Goal: Information Seeking & Learning: Learn about a topic

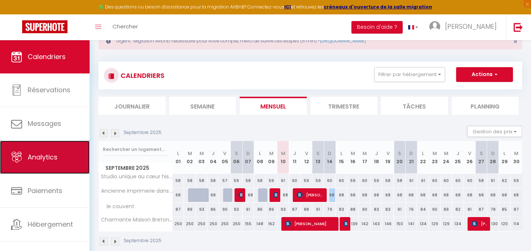
click at [55, 155] on span "Analytics" at bounding box center [43, 156] width 30 height 9
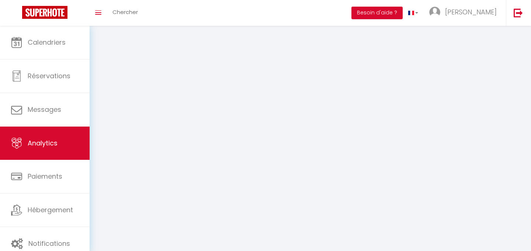
select select "2025"
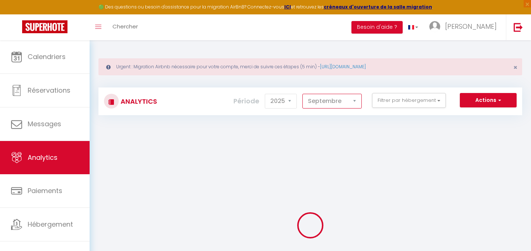
click at [311, 97] on select "[PERSON_NAME] Mars [PERSON_NAME] Juin Juillet Août Septembre Octobre Novembre D…" at bounding box center [331, 101] width 59 height 15
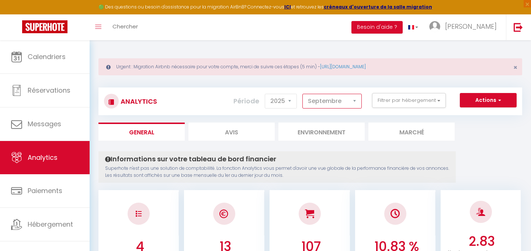
select select "8"
click at [303, 94] on select "[PERSON_NAME] Mars [PERSON_NAME] Juin Juillet Août Septembre Octobre Novembre D…" at bounding box center [331, 101] width 59 height 15
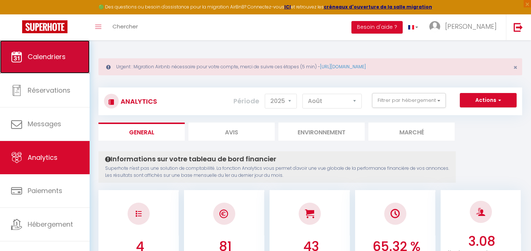
click at [51, 52] on span "Calendriers" at bounding box center [47, 56] width 38 height 9
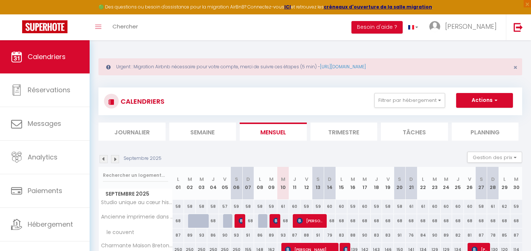
click at [105, 160] on img at bounding box center [103, 159] width 8 height 8
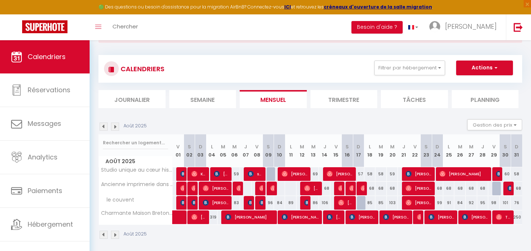
scroll to position [40, 0]
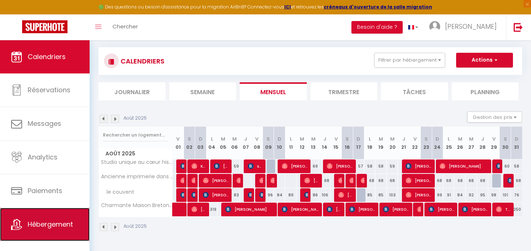
click at [40, 223] on span "Hébergement" at bounding box center [50, 223] width 45 height 9
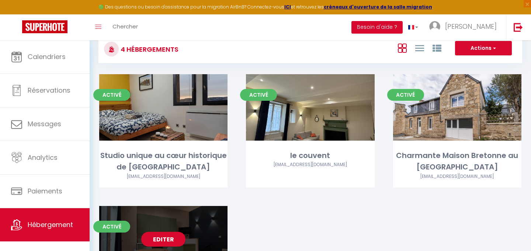
scroll to position [36, 0]
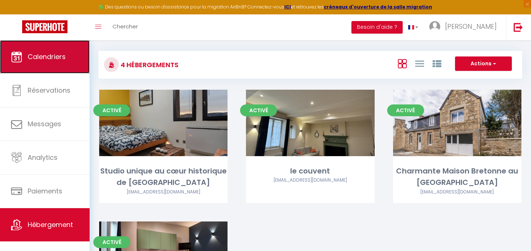
click at [30, 68] on link "Calendriers" at bounding box center [45, 56] width 90 height 33
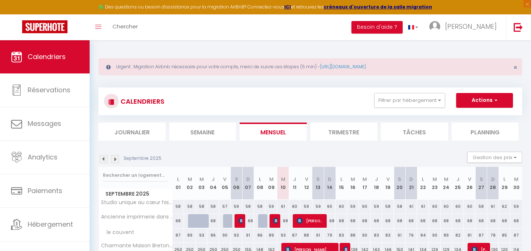
click at [108, 160] on div "Septembre 2025" at bounding box center [130, 159] width 65 height 8
click at [103, 160] on img at bounding box center [103, 159] width 8 height 8
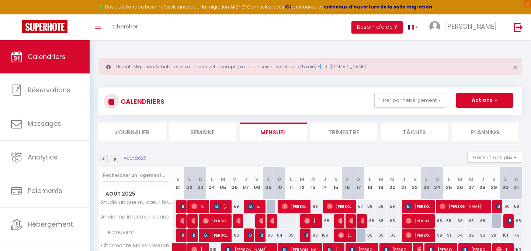
scroll to position [40, 0]
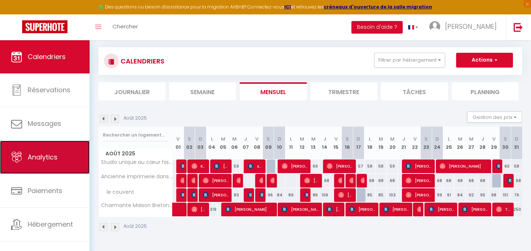
click at [63, 160] on link "Analytics" at bounding box center [45, 156] width 90 height 33
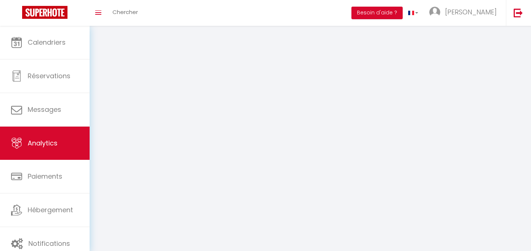
select select "2025"
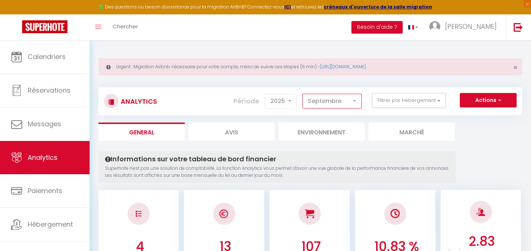
click at [352, 101] on select "[PERSON_NAME] Mars [PERSON_NAME] Juin Juillet Août Septembre Octobre Novembre D…" at bounding box center [331, 101] width 59 height 15
select select "8"
click at [303, 94] on select "[PERSON_NAME] Mars [PERSON_NAME] Juin Juillet Août Septembre Octobre Novembre D…" at bounding box center [331, 101] width 59 height 15
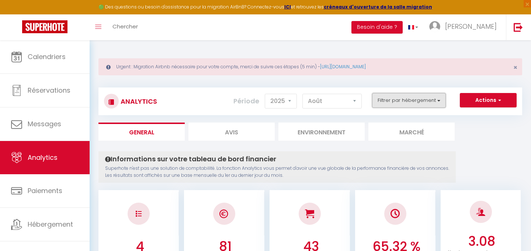
click at [391, 106] on button "Filtrer par hébergement" at bounding box center [409, 100] width 74 height 15
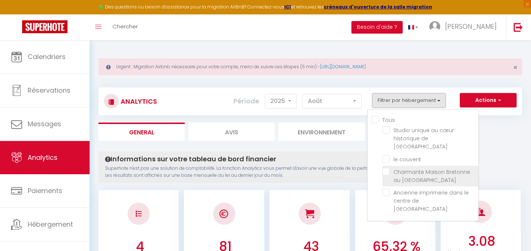
click at [386, 168] on Grande "checkbox" at bounding box center [430, 171] width 96 height 7
checkbox Grande "true"
checkbox valence "false"
checkbox couvent "false"
checkbox valence "false"
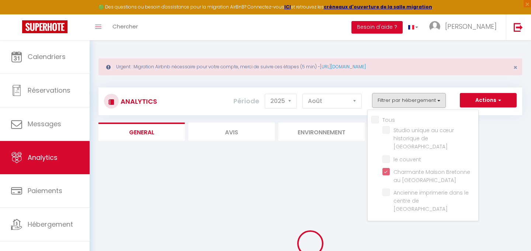
checkbox valence "false"
checkbox couvent "false"
checkbox valence "false"
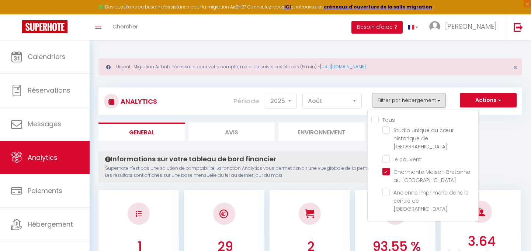
click at [340, 160] on h4 "Informations sur votre tableau de bord financier" at bounding box center [277, 159] width 344 height 8
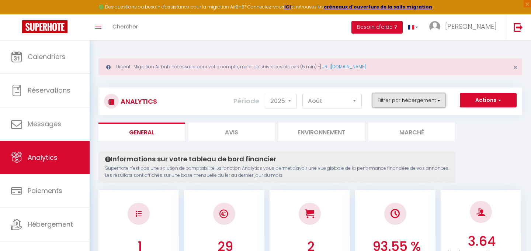
click at [432, 97] on button "Filtrer par hébergement" at bounding box center [409, 100] width 74 height 15
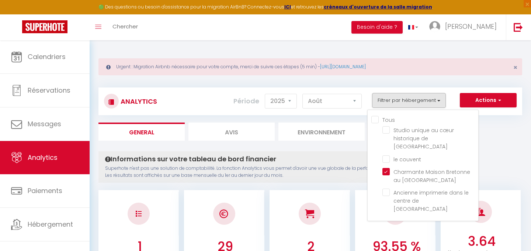
click at [375, 120] on input "Tous" at bounding box center [424, 118] width 107 height 7
checkbox input "true"
checkbox valence "true"
checkbox couvent "true"
checkbox valence "true"
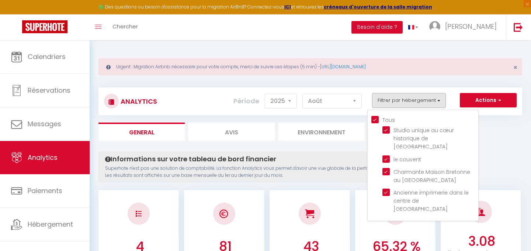
click at [329, 164] on div "Informations sur votre tableau de bord financier Superhote n'est pas une soluti…" at bounding box center [276, 166] width 357 height 31
